Goal: Information Seeking & Learning: Get advice/opinions

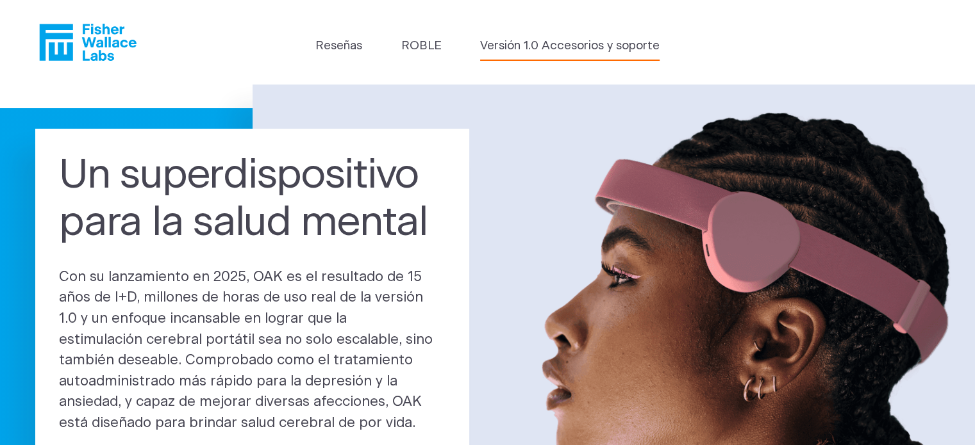
click at [618, 43] on font "Versión 1.0 Accesorios y soporte" at bounding box center [569, 46] width 179 height 12
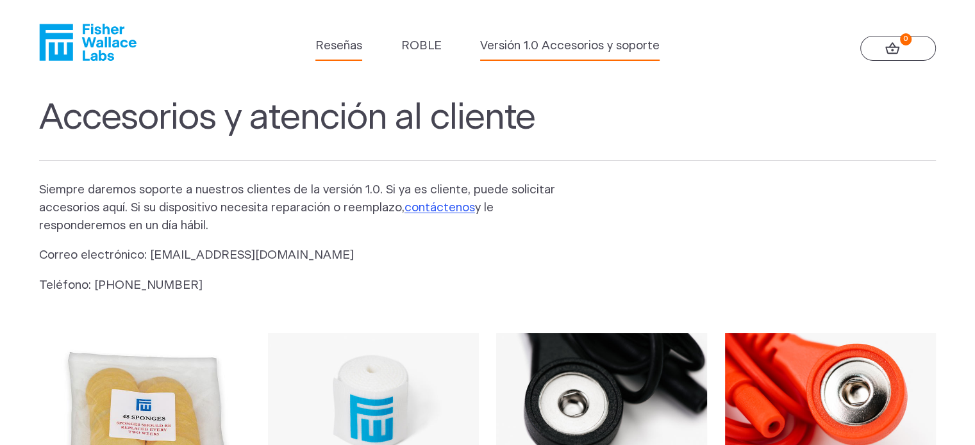
click at [338, 47] on font "Reseñas" at bounding box center [338, 46] width 47 height 12
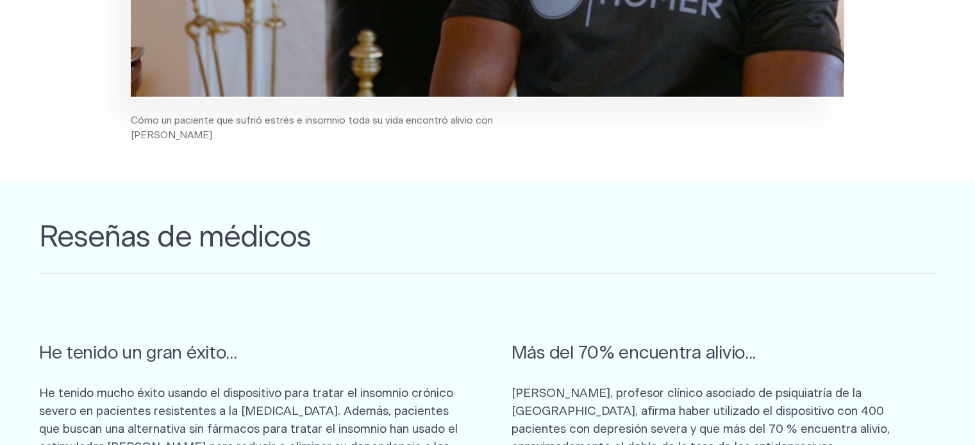
scroll to position [449, 0]
